Goal: Task Accomplishment & Management: Use online tool/utility

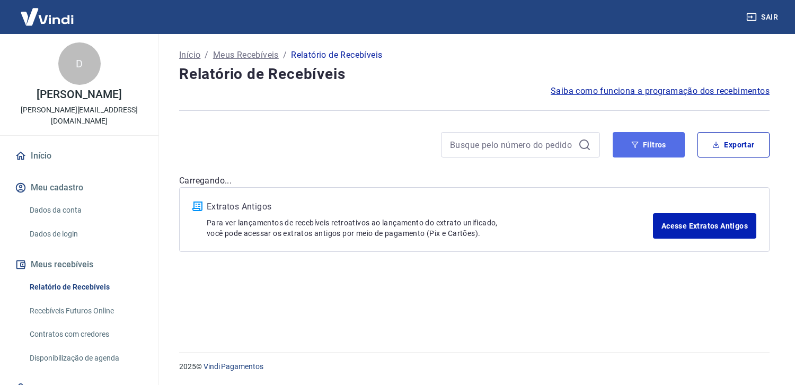
click at [662, 144] on button "Filtros" at bounding box center [649, 144] width 72 height 25
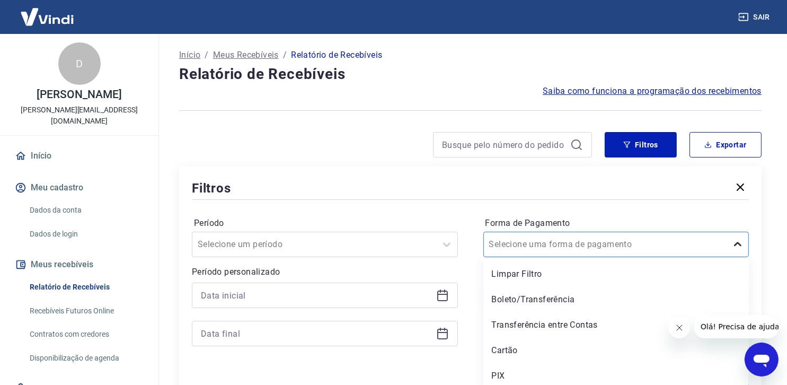
click at [738, 246] on icon at bounding box center [737, 244] width 13 height 13
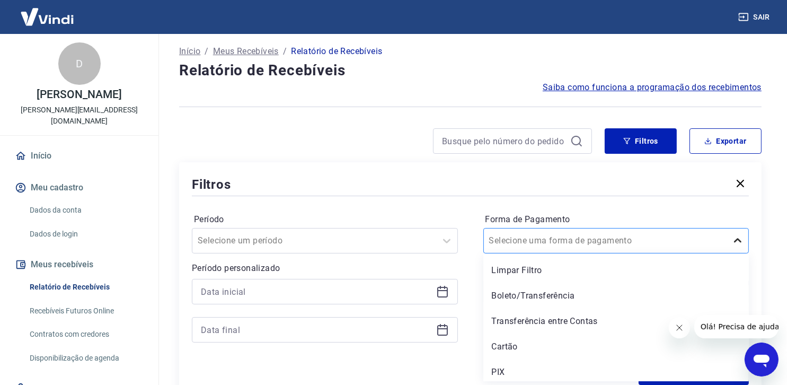
scroll to position [4, 0]
click at [527, 348] on div "Cartão" at bounding box center [616, 346] width 266 height 21
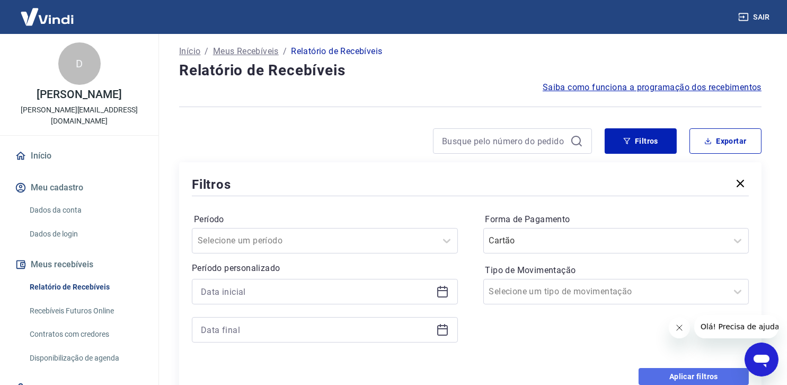
click at [695, 376] on button "Aplicar filtros" at bounding box center [694, 376] width 110 height 17
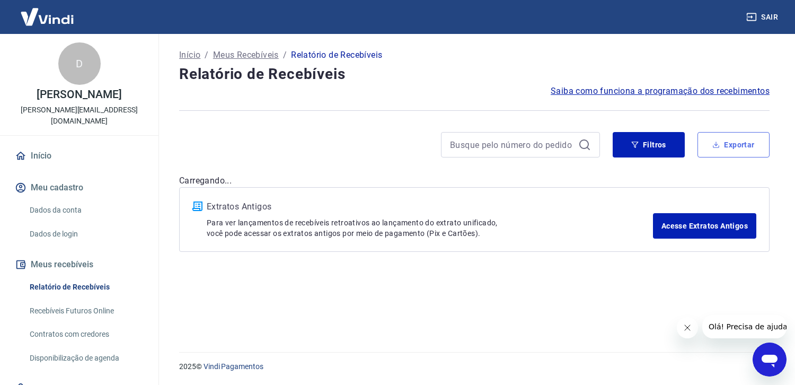
click at [734, 143] on button "Exportar" at bounding box center [734, 144] width 72 height 25
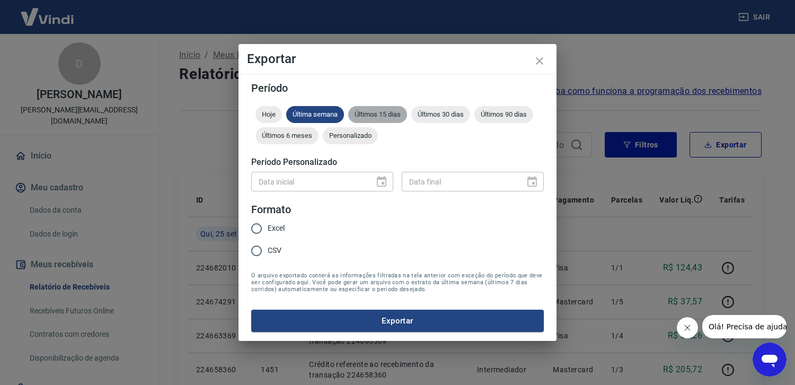
click at [377, 109] on div "Últimos 15 dias" at bounding box center [377, 114] width 59 height 17
click at [255, 231] on input "Excel" at bounding box center [256, 228] width 22 height 22
radio input "true"
click at [400, 318] on button "Exportar" at bounding box center [397, 321] width 293 height 22
